Goal: Information Seeking & Learning: Learn about a topic

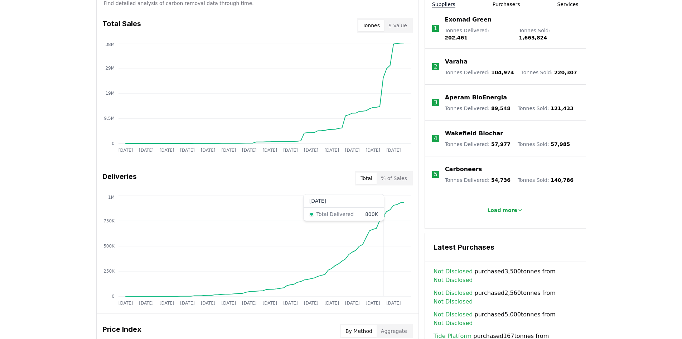
scroll to position [358, 0]
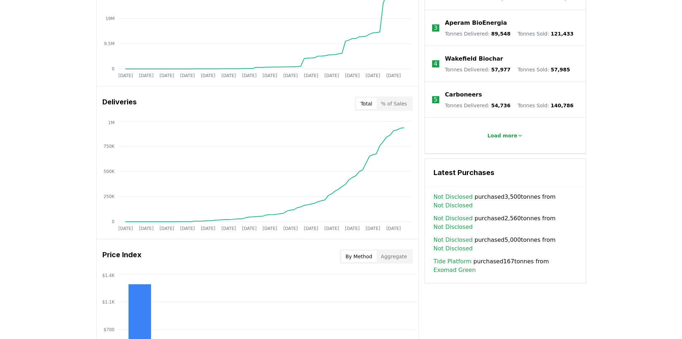
click at [474, 243] on div "Not Disclosed purchased 3,500 tonnes from Not Disclosed Not Disclosed purchased…" at bounding box center [506, 233] width 144 height 82
click at [500, 266] on span "Tide Platform purchased 167 tonnes from Exomad Green" at bounding box center [506, 265] width 144 height 17
drag, startPoint x: 506, startPoint y: 252, endPoint x: 518, endPoint y: 258, distance: 13.9
click at [518, 258] on div "Not Disclosed purchased 3,500 tonnes from Not Disclosed Not Disclosed purchased…" at bounding box center [506, 233] width 144 height 82
click at [519, 258] on span "Tide Platform purchased 167 tonnes from Exomad Green" at bounding box center [506, 265] width 144 height 17
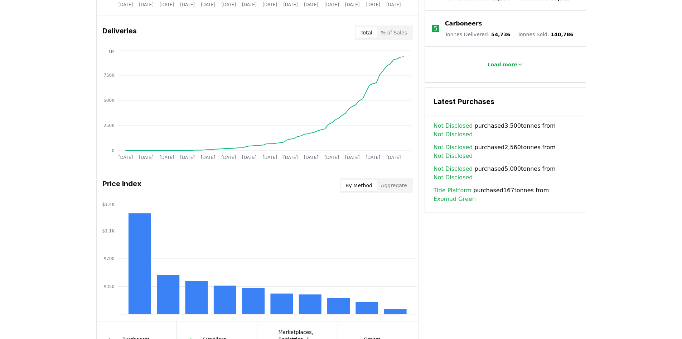
scroll to position [430, 0]
click at [459, 167] on link "Not Disclosed" at bounding box center [453, 168] width 39 height 9
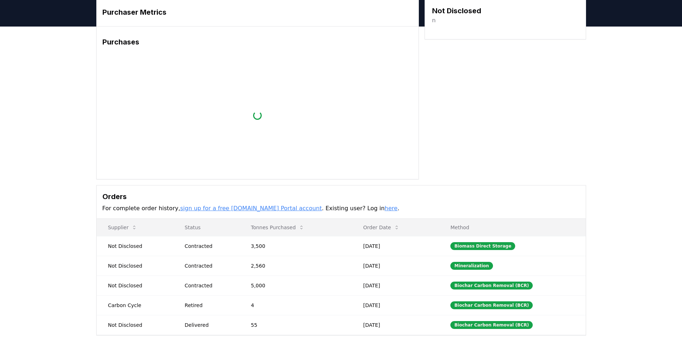
scroll to position [72, 0]
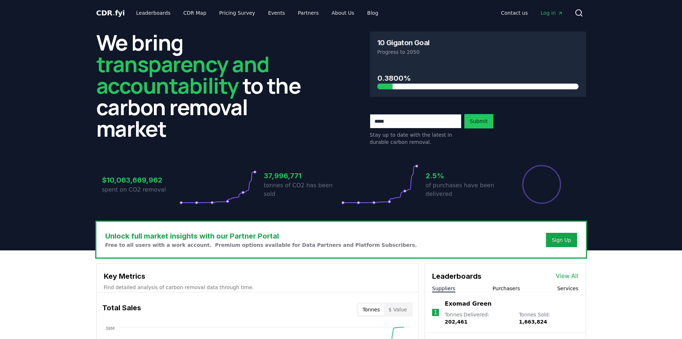
click at [547, 14] on span "Log in" at bounding box center [552, 12] width 22 height 7
